Goal: Transaction & Acquisition: Purchase product/service

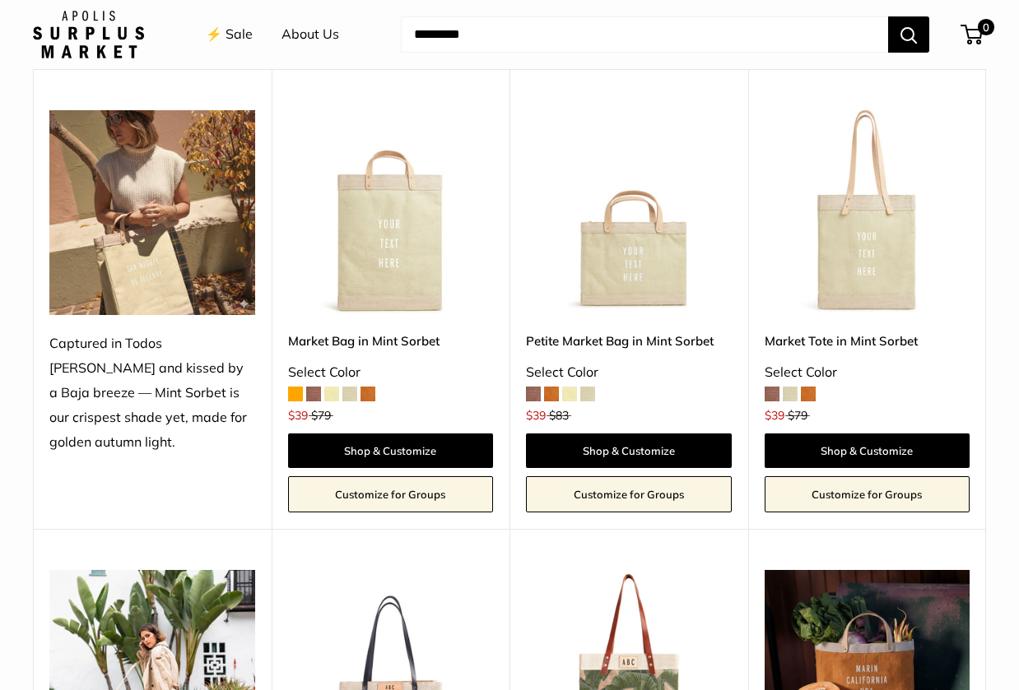
scroll to position [1085, 0]
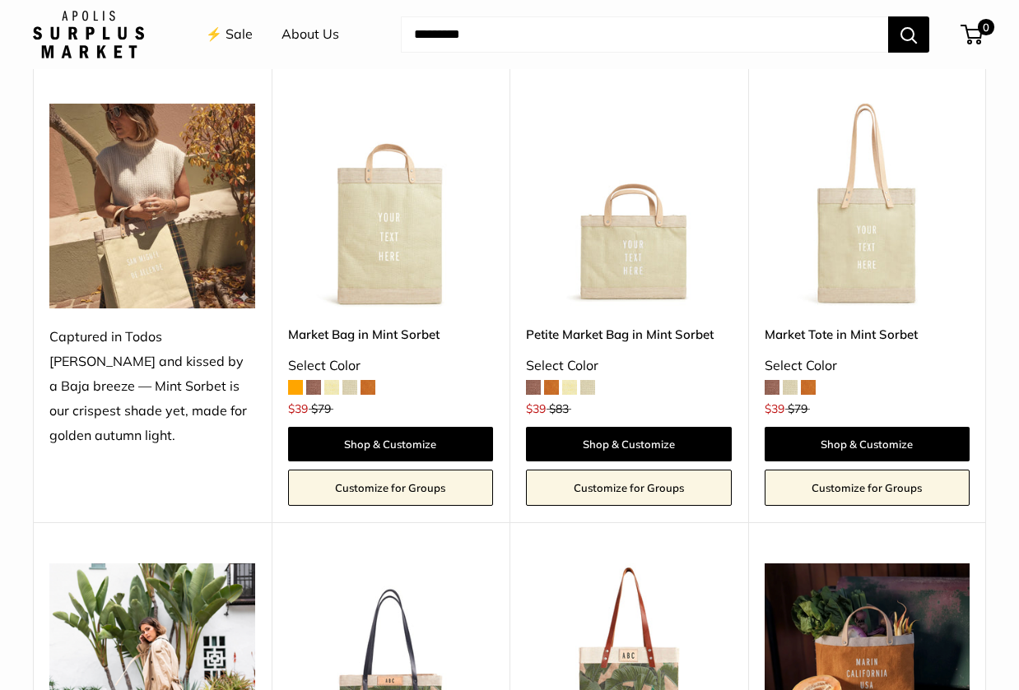
click at [532, 385] on span at bounding box center [533, 387] width 15 height 15
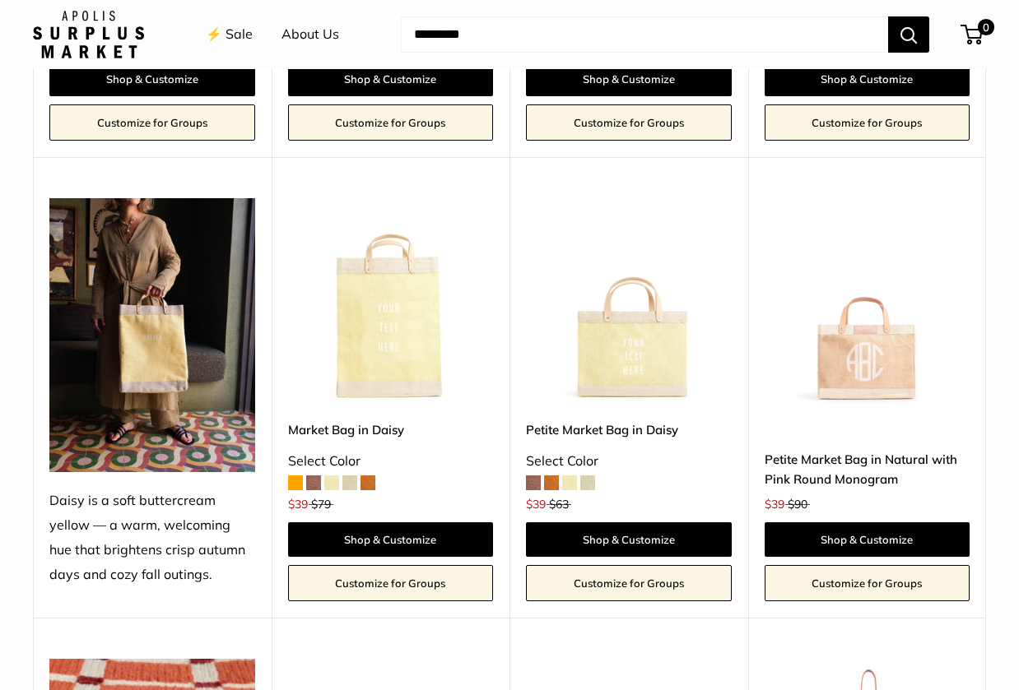
scroll to position [2406, 0]
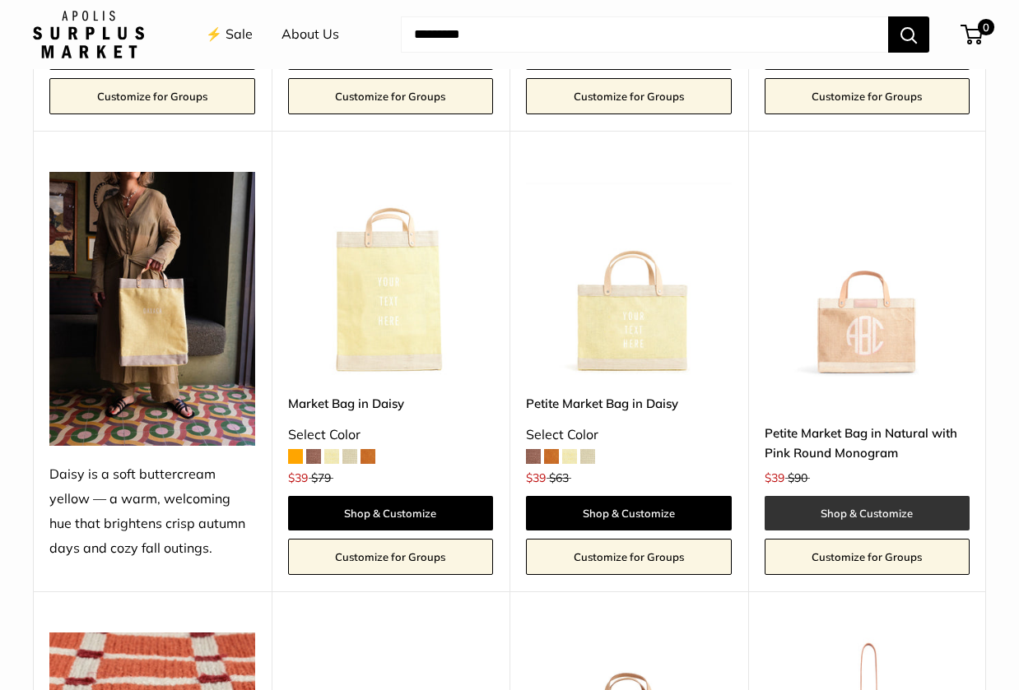
click at [848, 496] on link "Shop & Customize" at bounding box center [867, 513] width 206 height 35
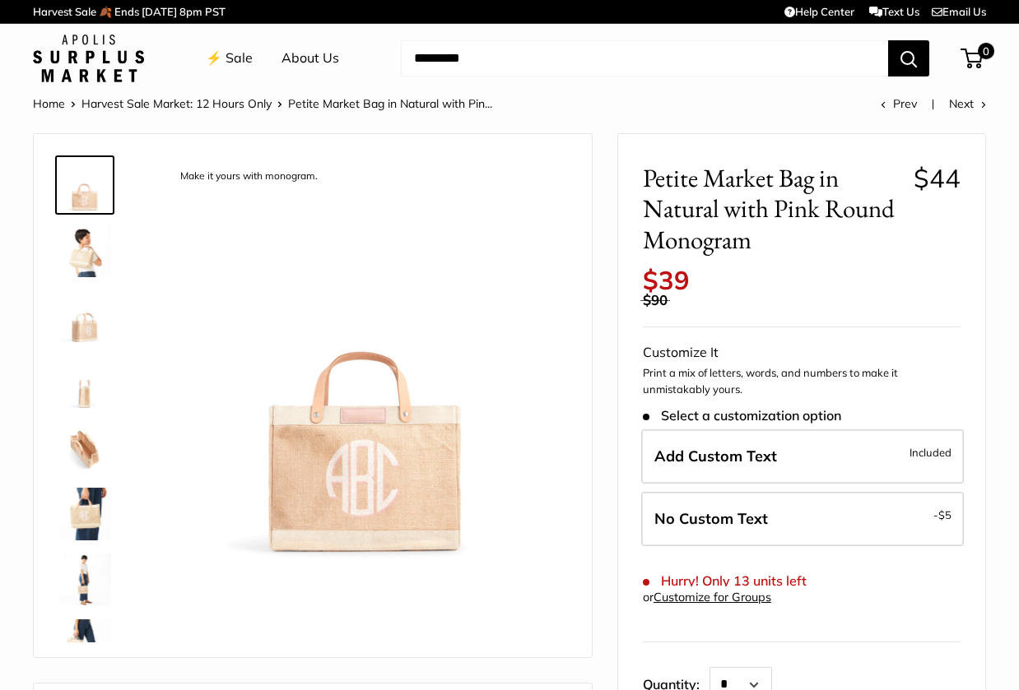
click at [85, 507] on img at bounding box center [84, 514] width 53 height 53
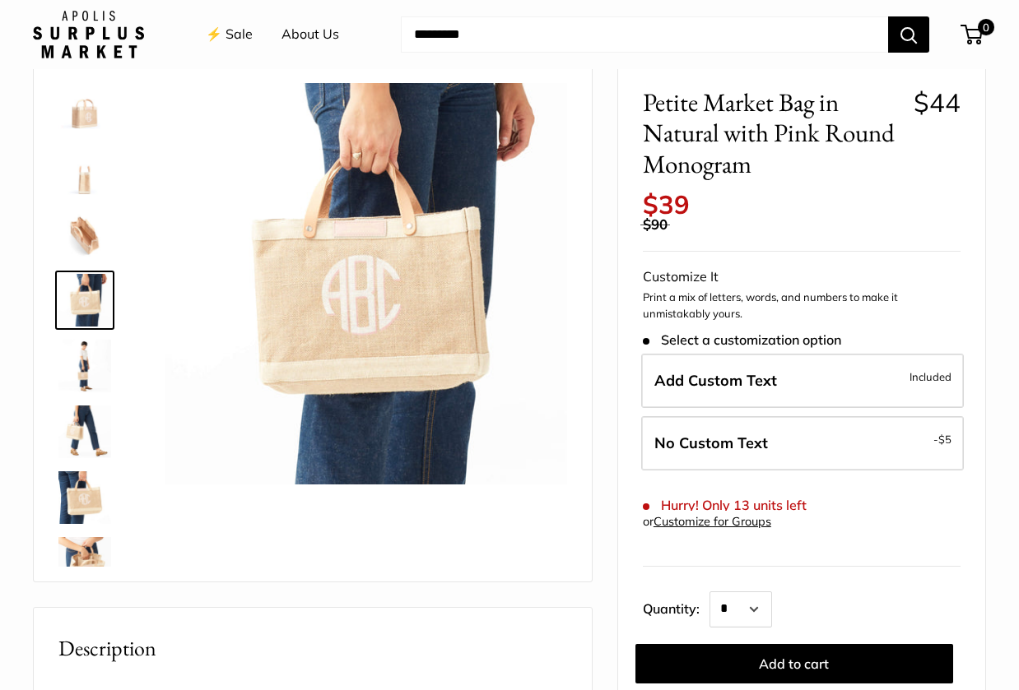
scroll to position [98, 0]
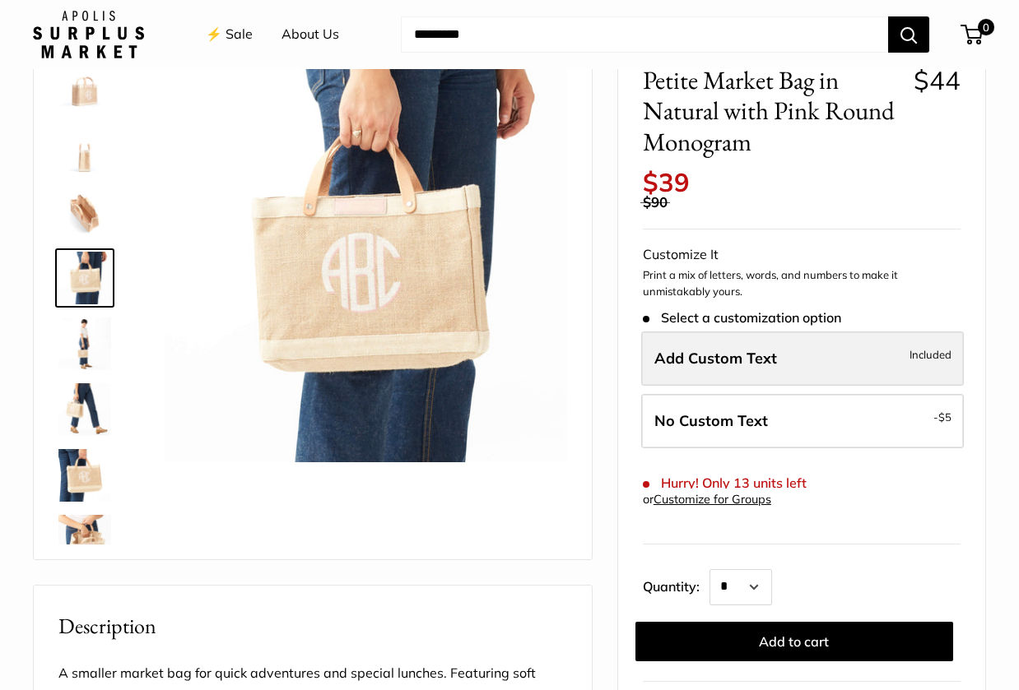
click at [773, 349] on span "Add Custom Text" at bounding box center [715, 358] width 123 height 19
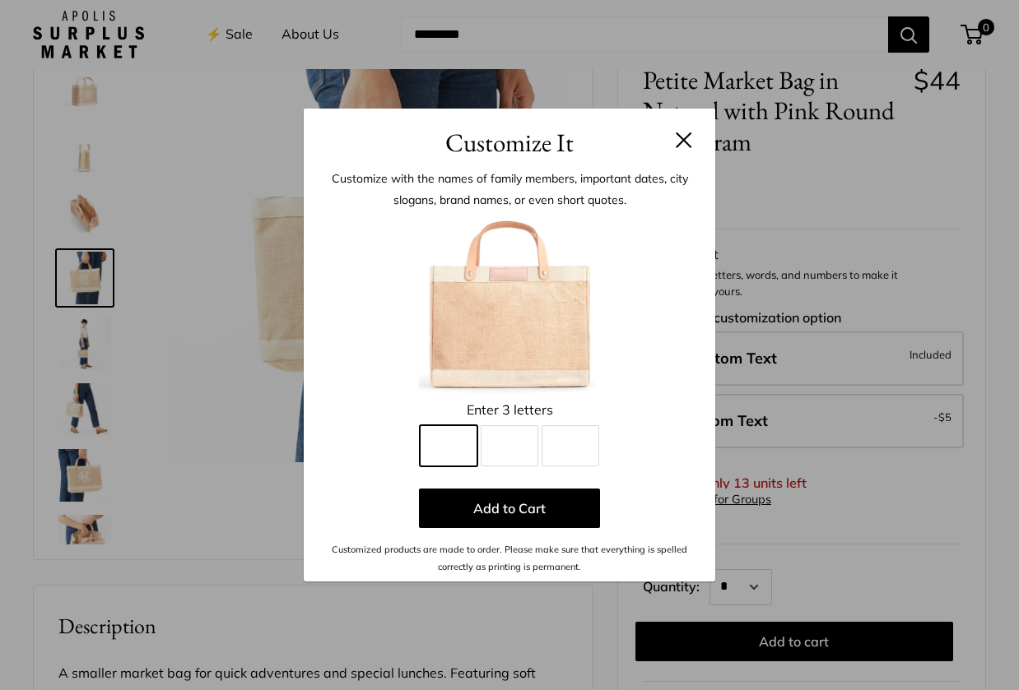
click at [458, 452] on input "Line 1" at bounding box center [449, 445] width 58 height 41
type input "*"
click at [519, 447] on input "Line 2" at bounding box center [510, 445] width 58 height 41
click at [574, 452] on input "Line 3" at bounding box center [570, 445] width 58 height 41
click at [513, 441] on input "*" at bounding box center [510, 445] width 58 height 41
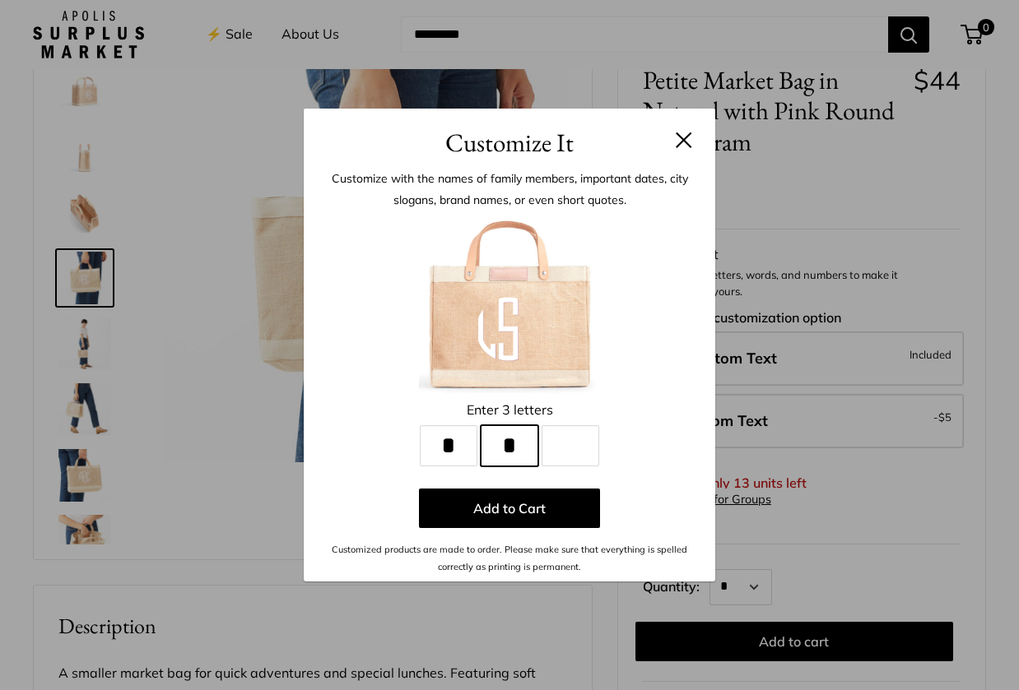
click at [513, 441] on input "*" at bounding box center [510, 445] width 58 height 41
type input "*"
click at [566, 446] on input "Line 3" at bounding box center [570, 445] width 58 height 41
type input "*"
click at [684, 142] on button at bounding box center [684, 140] width 16 height 16
